Goal: Communication & Community: Connect with others

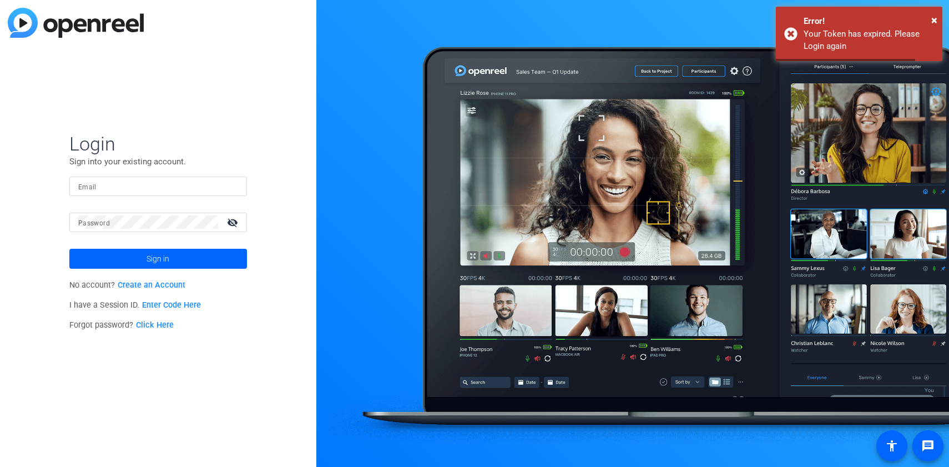
type input "[PERSON_NAME][EMAIL_ADDRESS][DOMAIN_NAME]"
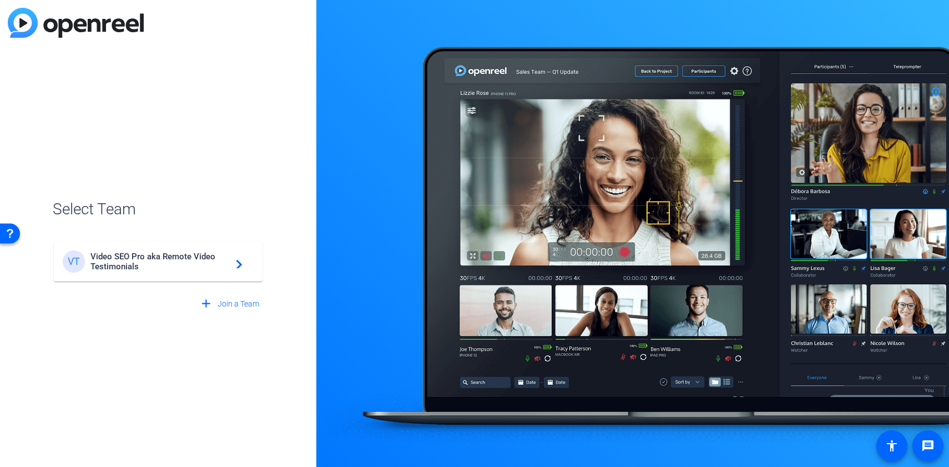
click at [174, 263] on span "Video SEO Pro aka Remote Video Testimonials" at bounding box center [159, 261] width 139 height 20
click at [155, 265] on div "VT Video SEO Pro aka Remote Video Testimonials navigate_next" at bounding box center [158, 255] width 211 height 53
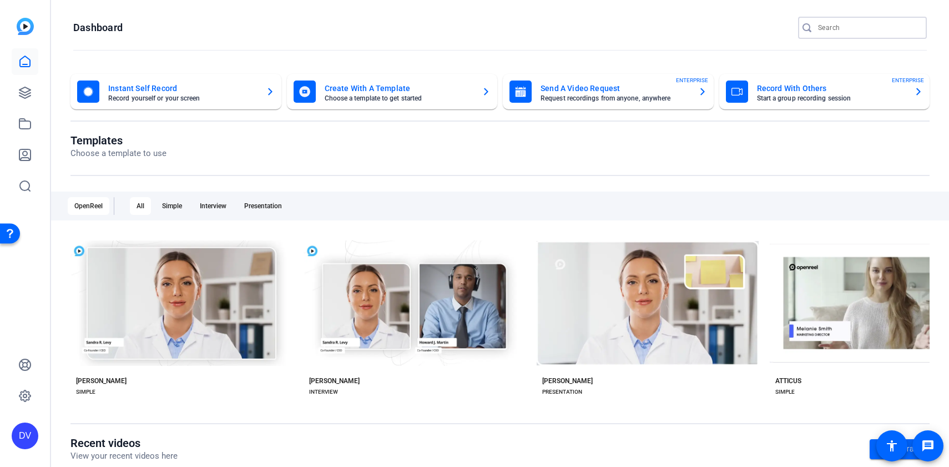
click at [869, 27] on input "Search" at bounding box center [868, 27] width 100 height 13
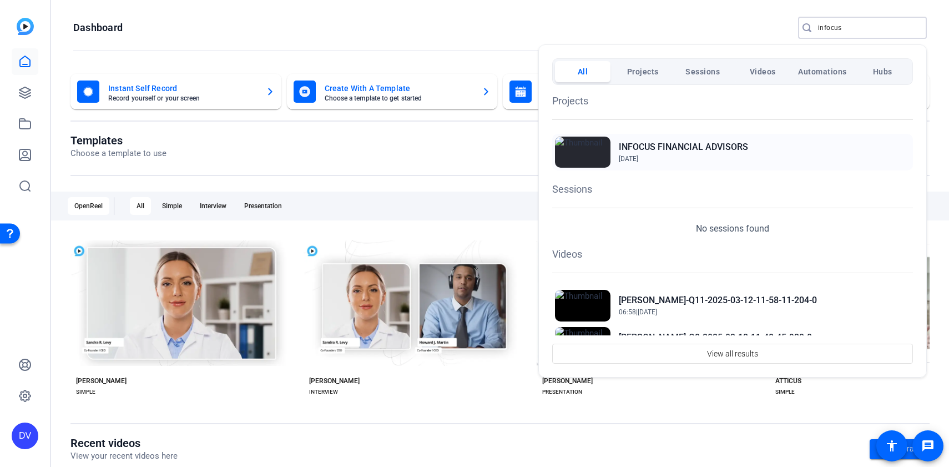
type input "infocus"
click at [638, 160] on span "Jan 28, 2025" at bounding box center [628, 159] width 19 height 8
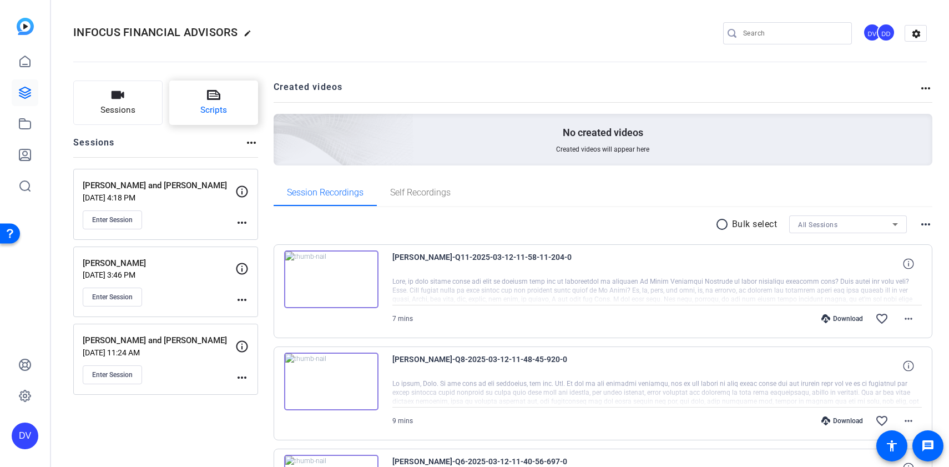
click at [198, 115] on button "Scripts" at bounding box center [213, 102] width 89 height 44
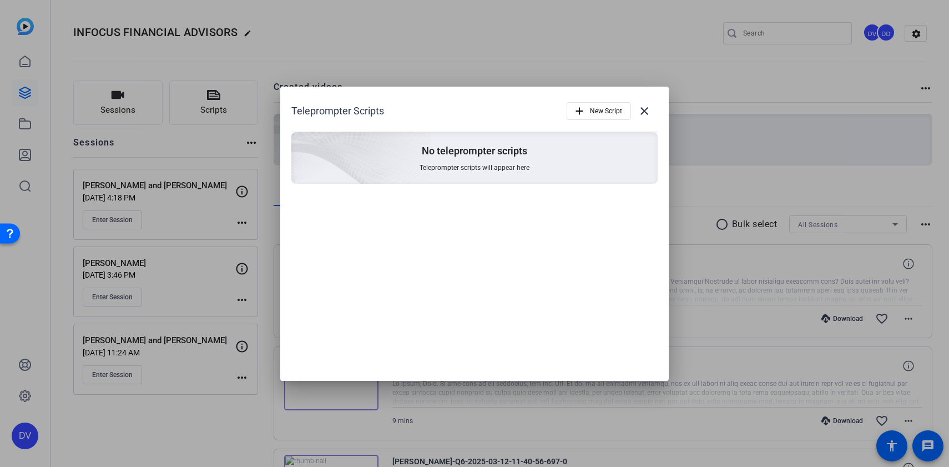
click at [554, 43] on div at bounding box center [474, 233] width 949 height 467
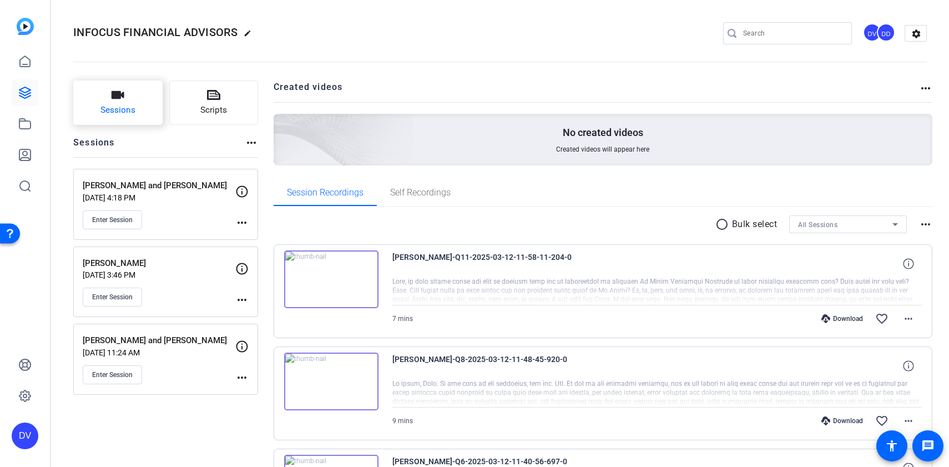
click at [116, 102] on button "Sessions" at bounding box center [117, 102] width 89 height 44
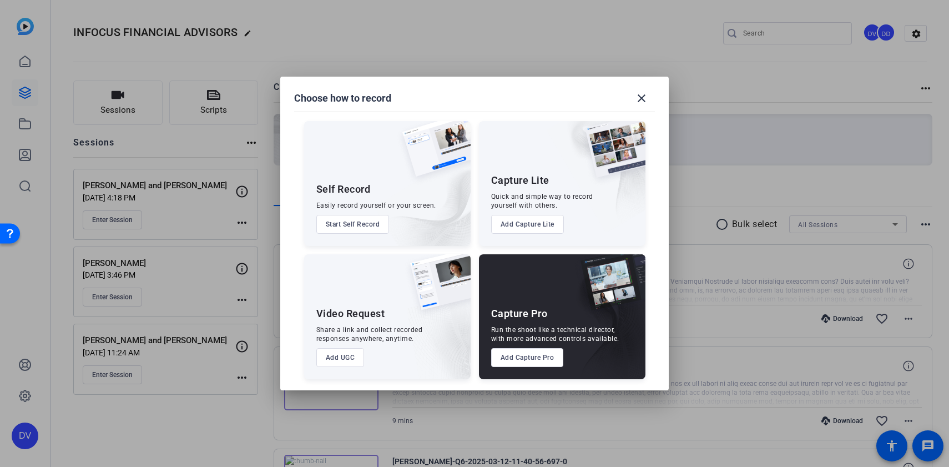
click at [535, 358] on button "Add Capture Pro" at bounding box center [527, 357] width 73 height 19
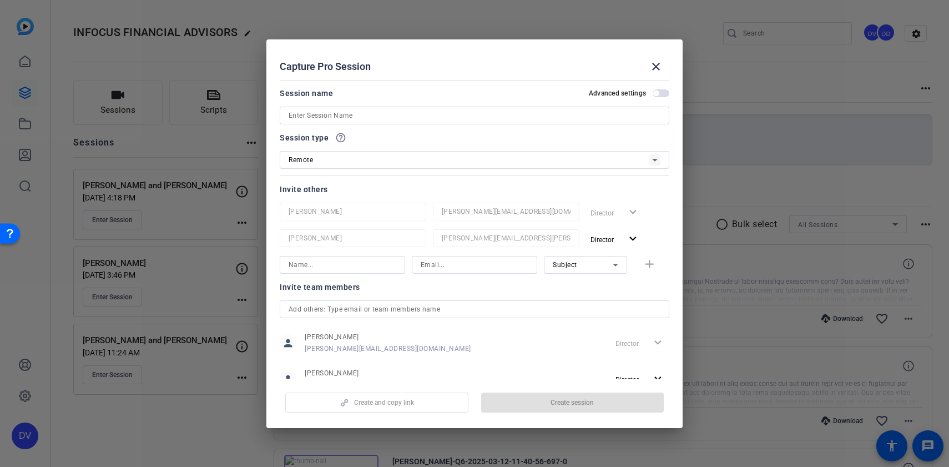
click at [392, 114] on input at bounding box center [475, 115] width 372 height 13
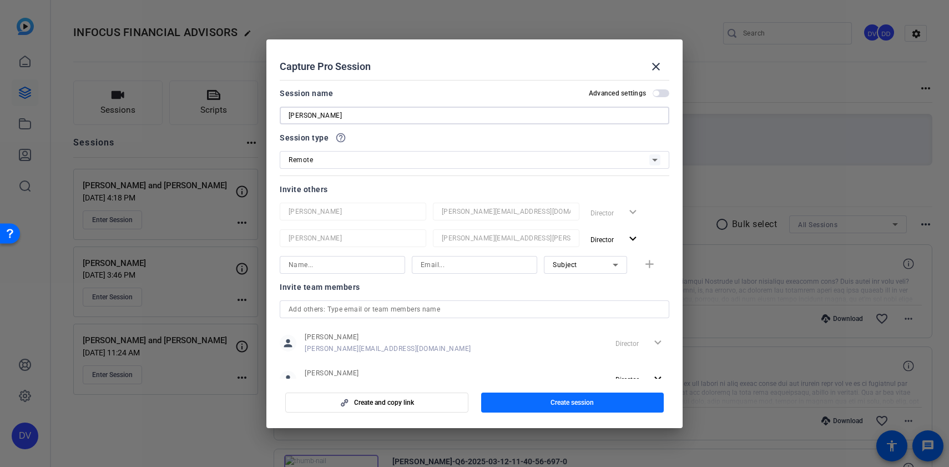
type input "[PERSON_NAME]"
click at [503, 405] on span "button" at bounding box center [572, 402] width 183 height 27
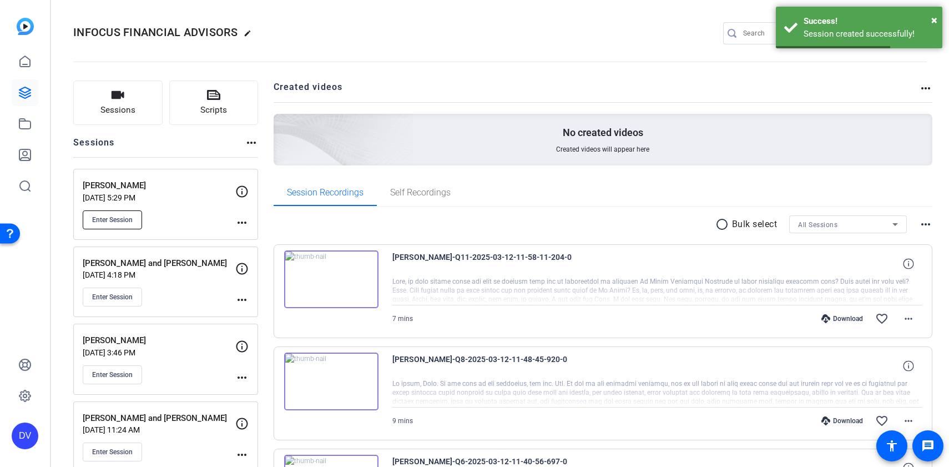
click at [120, 219] on span "Enter Session" at bounding box center [112, 219] width 41 height 9
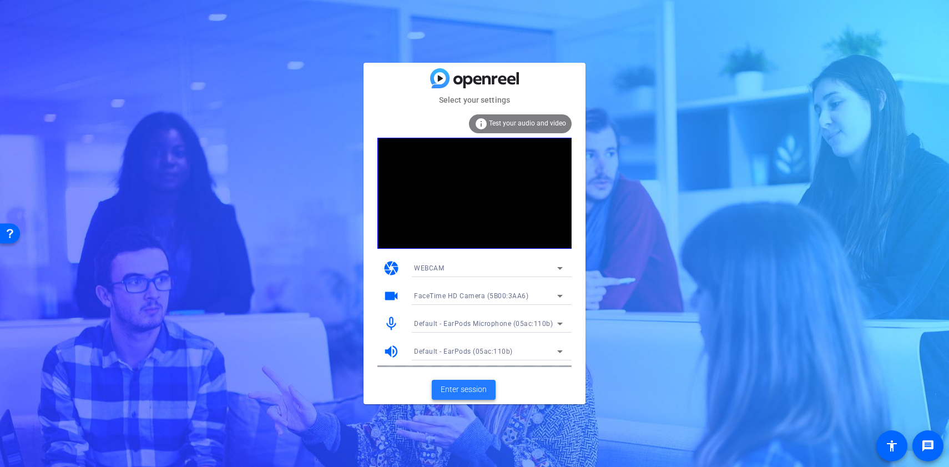
click at [472, 386] on span "Enter session" at bounding box center [464, 390] width 46 height 12
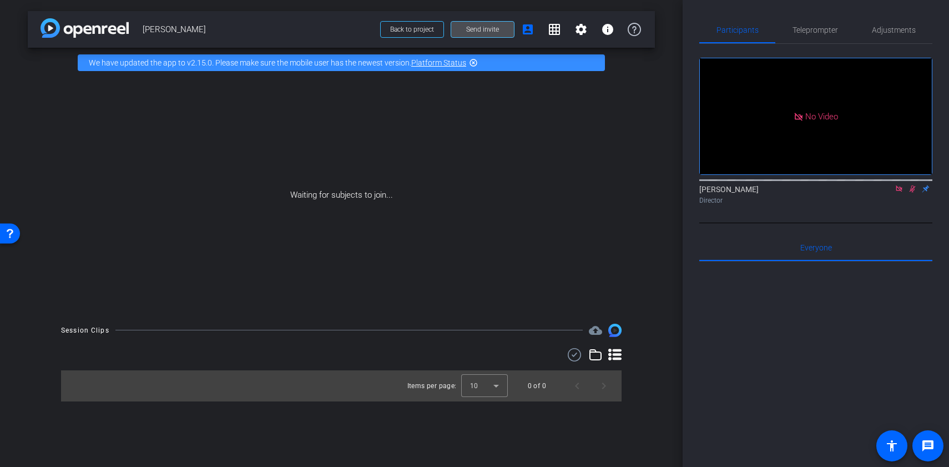
click at [498, 30] on span "Send invite" at bounding box center [482, 29] width 33 height 9
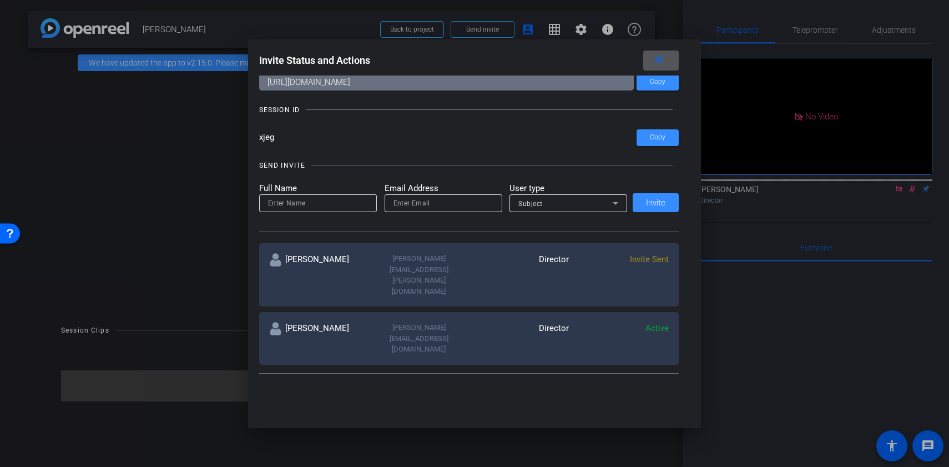
scroll to position [47, 0]
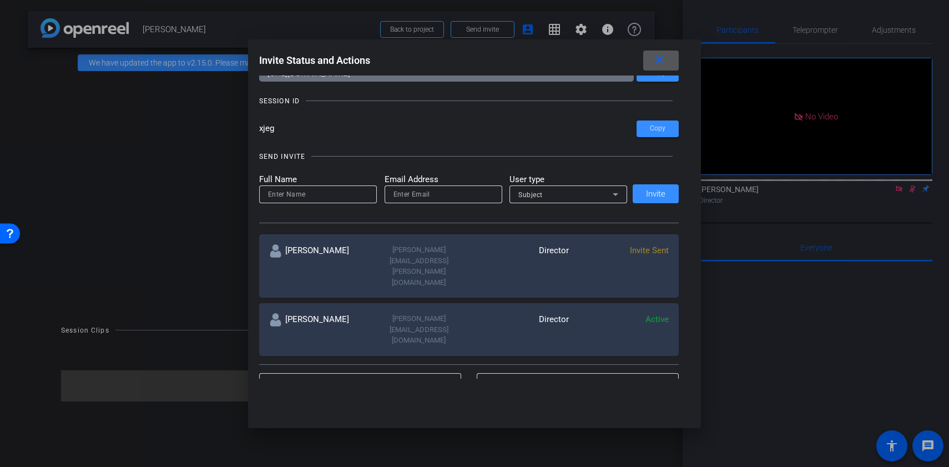
click at [395, 373] on div at bounding box center [360, 382] width 185 height 18
click at [395, 375] on input at bounding box center [360, 381] width 185 height 13
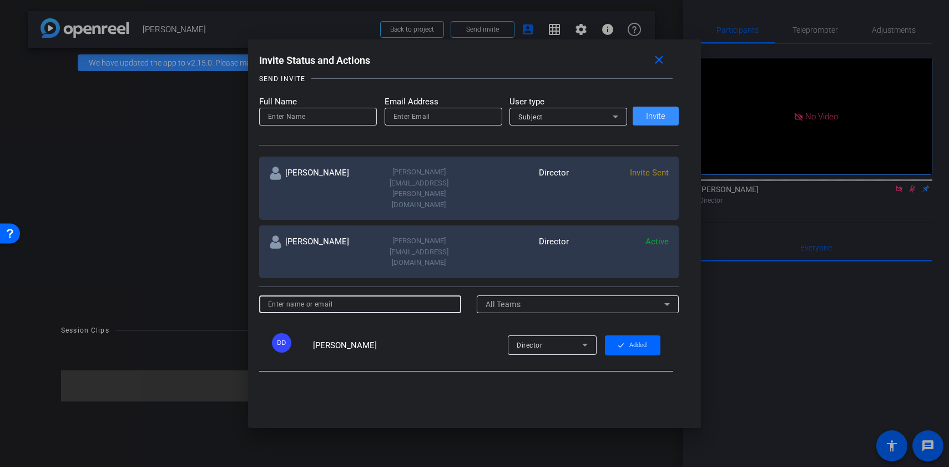
scroll to position [129, 0]
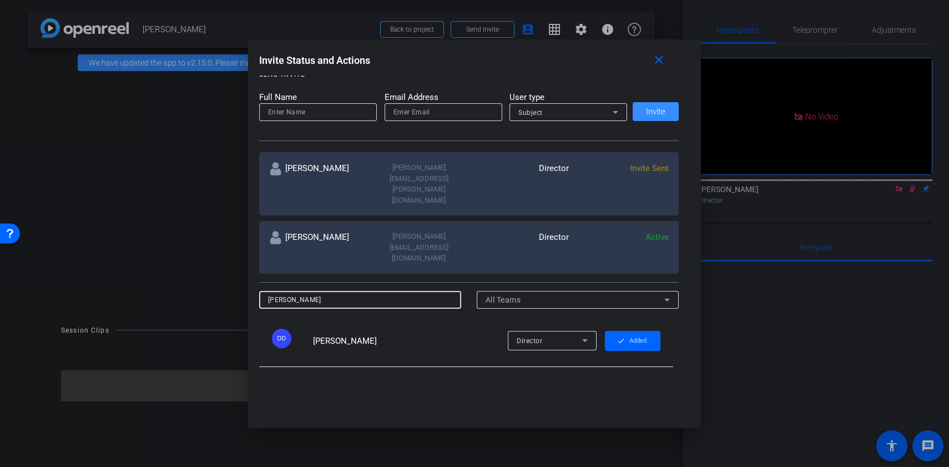
type input "[PERSON_NAME]"
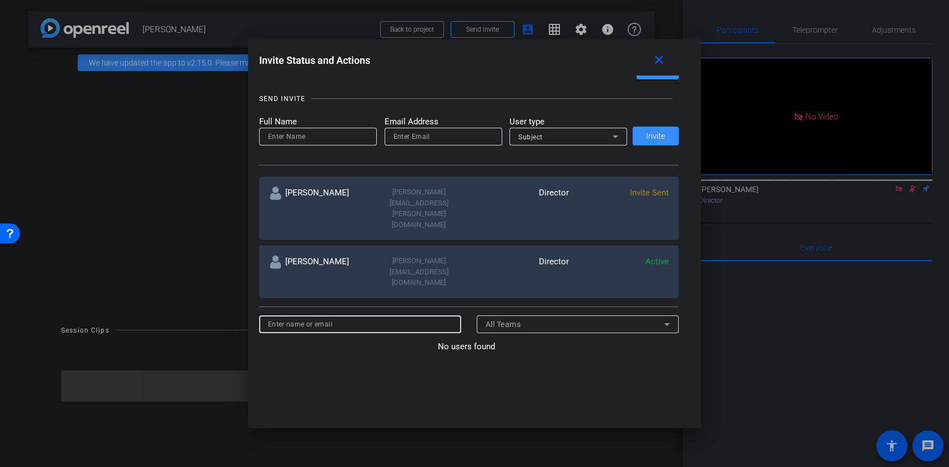
scroll to position [91, 0]
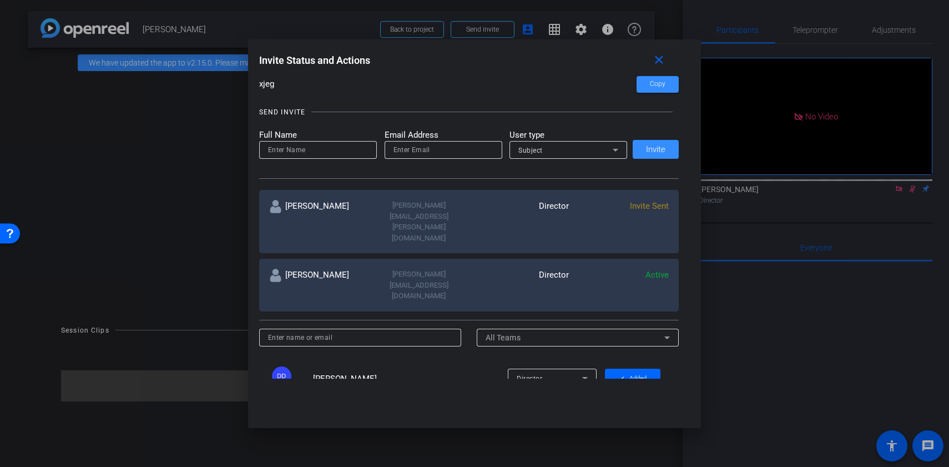
click at [304, 159] on div at bounding box center [318, 165] width 118 height 12
click at [304, 154] on input at bounding box center [318, 149] width 100 height 13
paste input "[PERSON_NAME]"
type input "[PERSON_NAME]"
click at [419, 143] on input "email" at bounding box center [444, 149] width 100 height 13
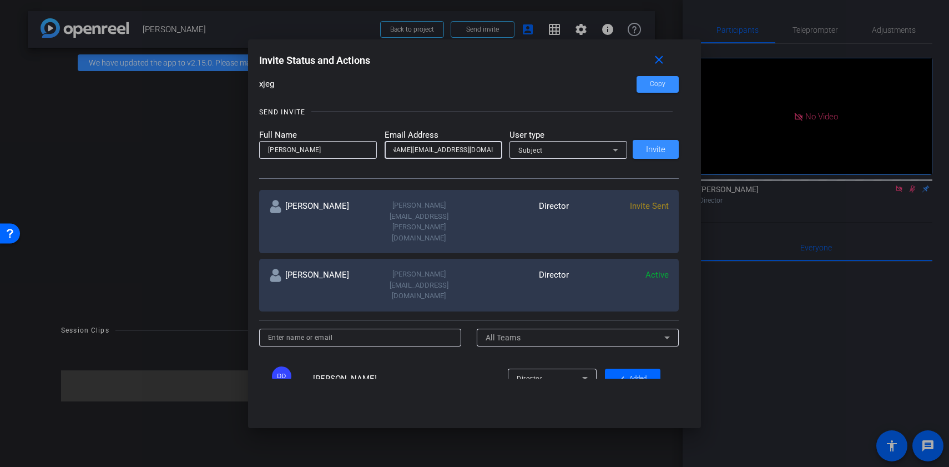
scroll to position [0, 40]
type input "[PERSON_NAME][EMAIL_ADDRESS][DOMAIN_NAME]"
click at [547, 147] on div "Subject" at bounding box center [565, 150] width 94 height 14
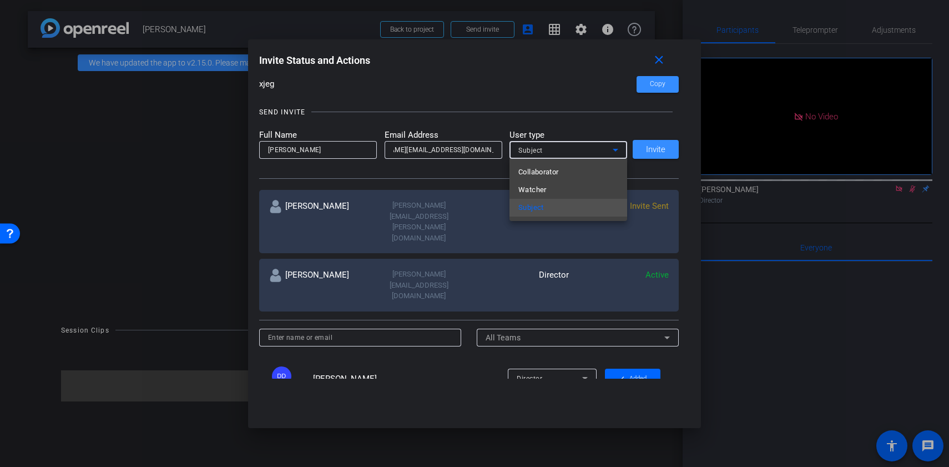
scroll to position [0, 0]
click at [546, 174] on span "Collaborator" at bounding box center [538, 171] width 41 height 13
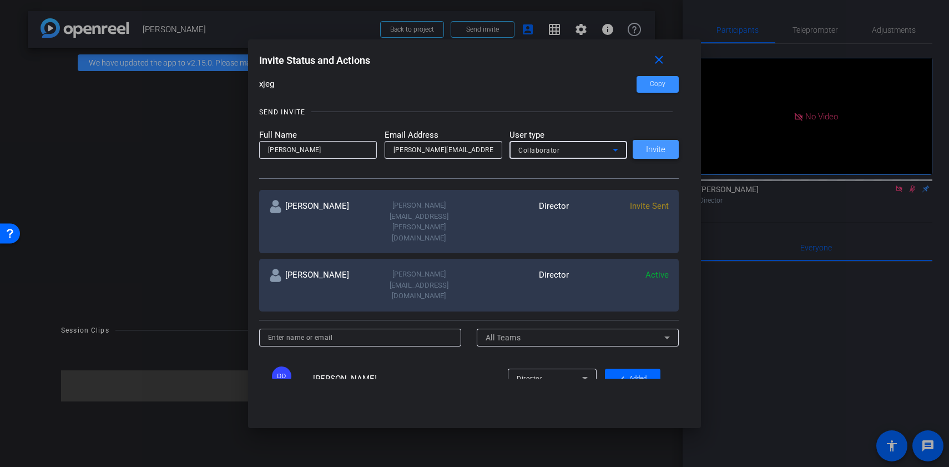
click at [648, 155] on span at bounding box center [656, 149] width 46 height 27
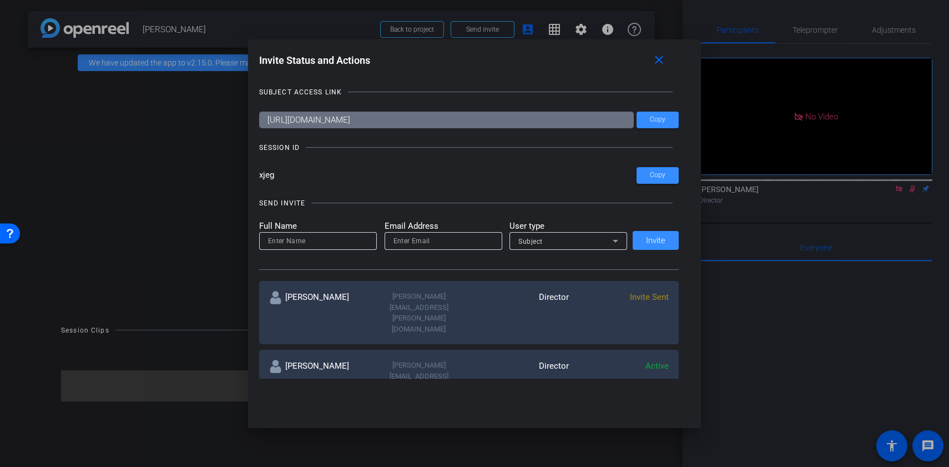
click at [727, 308] on div at bounding box center [474, 233] width 949 height 467
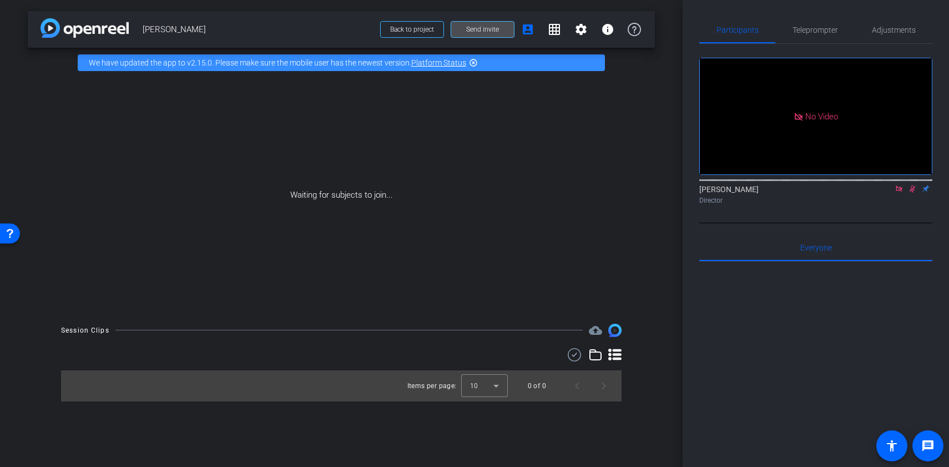
click at [482, 22] on span at bounding box center [482, 29] width 63 height 27
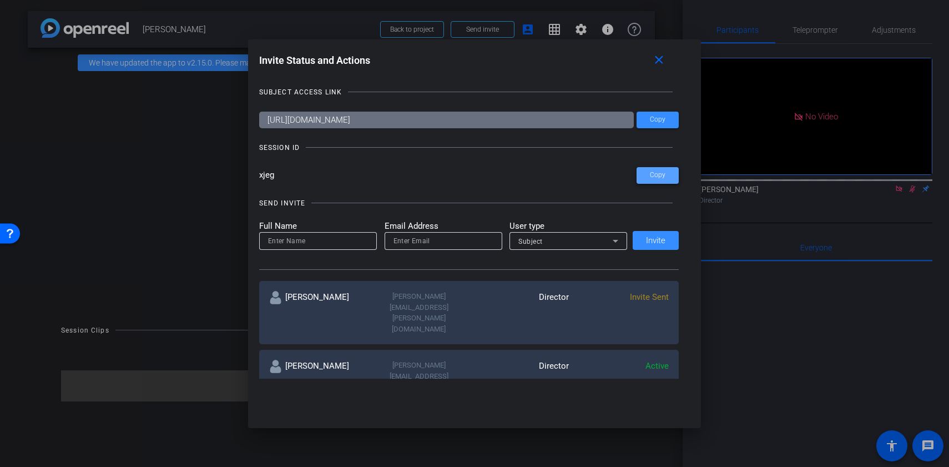
click at [648, 178] on span at bounding box center [658, 175] width 42 height 27
click at [648, 179] on span at bounding box center [658, 175] width 42 height 27
